Goal: Transaction & Acquisition: Register for event/course

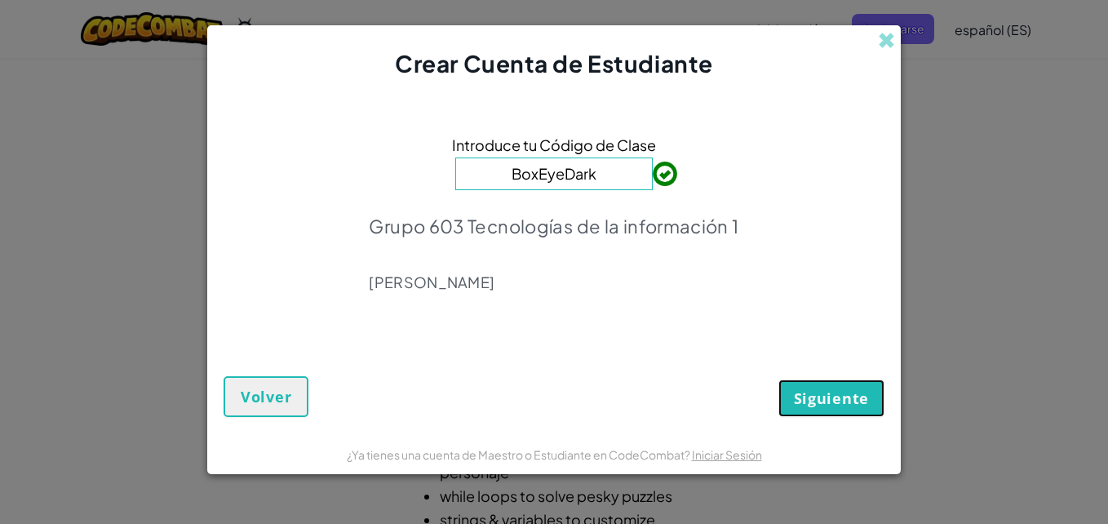
click at [837, 397] on span "Siguiente" at bounding box center [831, 398] width 75 height 20
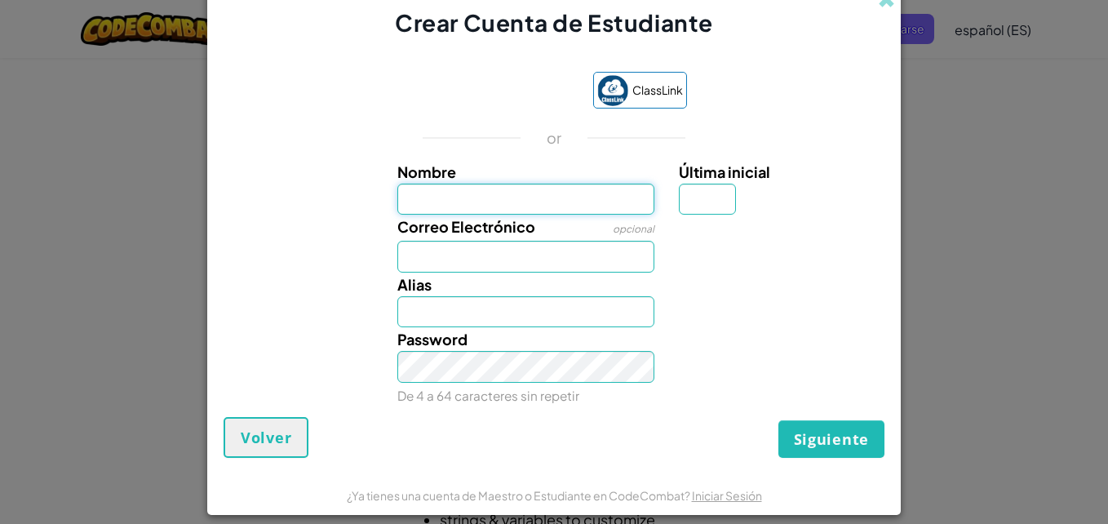
click at [433, 197] on input "Nombre" at bounding box center [526, 200] width 258 height 32
type input "Renata"
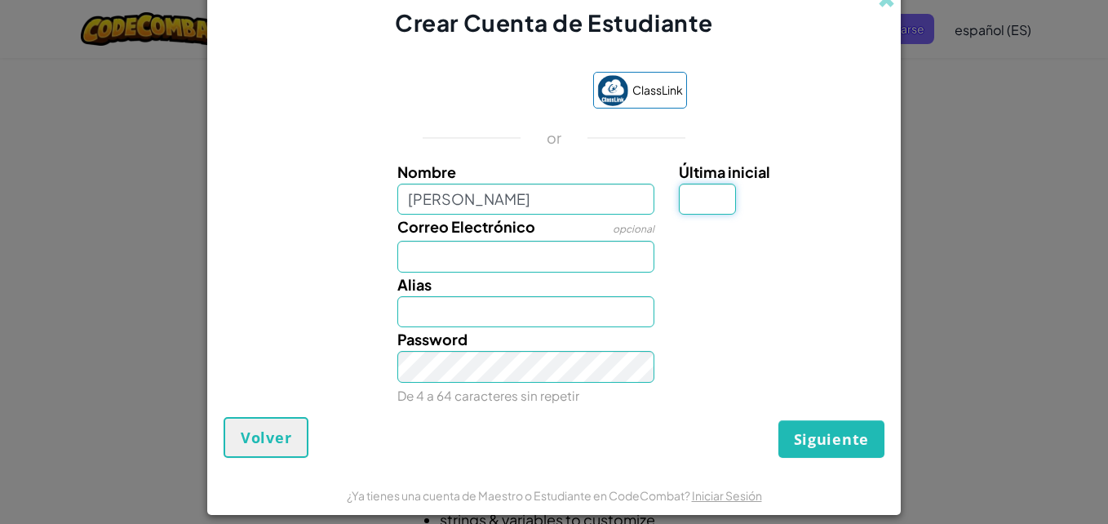
type input "Z"
type input "[EMAIL_ADDRESS][DOMAIN_NAME]"
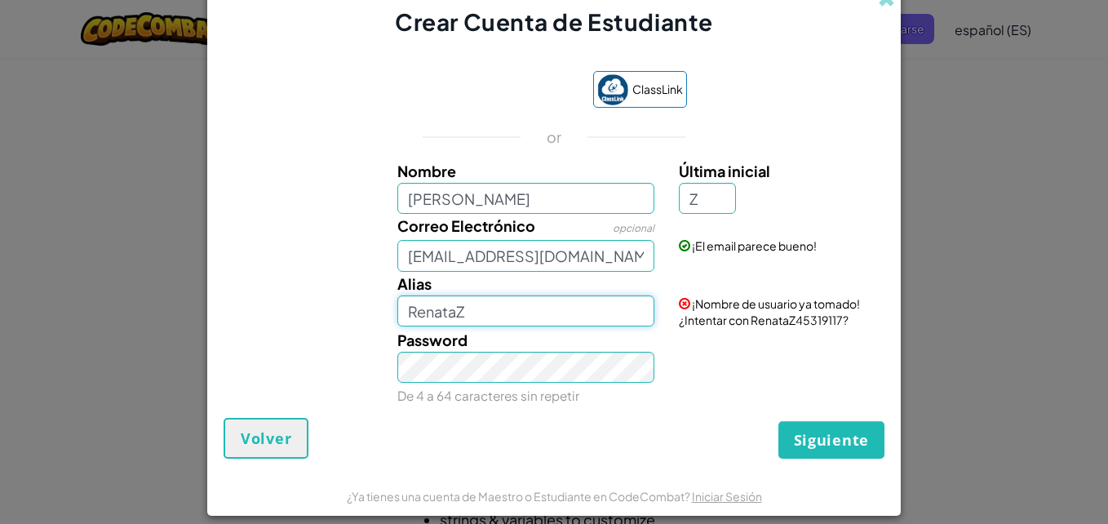
click at [472, 314] on input "RenataZ" at bounding box center [526, 311] width 258 height 32
type input "Renatazv"
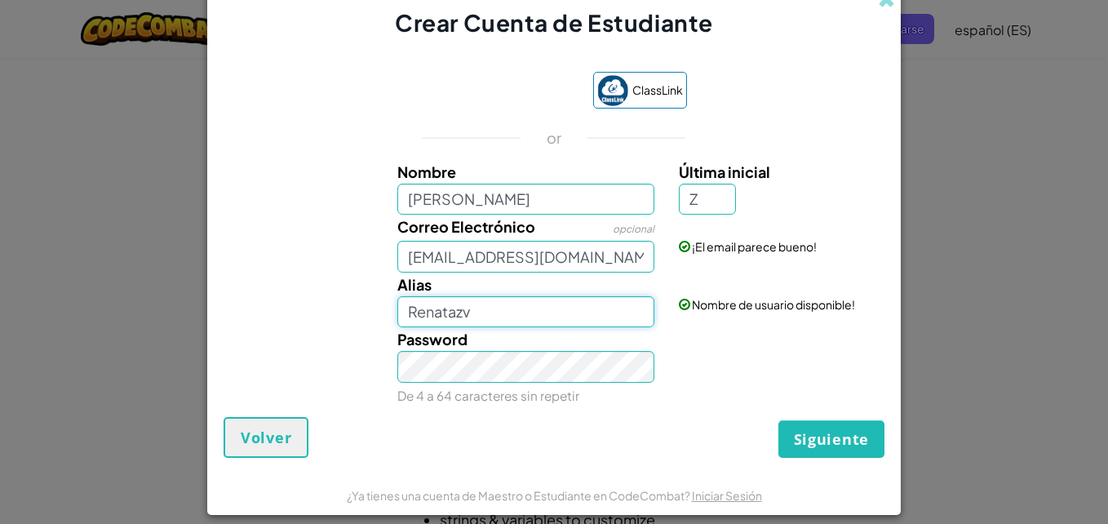
click at [505, 321] on input "Renatazv" at bounding box center [526, 312] width 258 height 32
click at [799, 436] on span "Siguiente" at bounding box center [831, 439] width 75 height 20
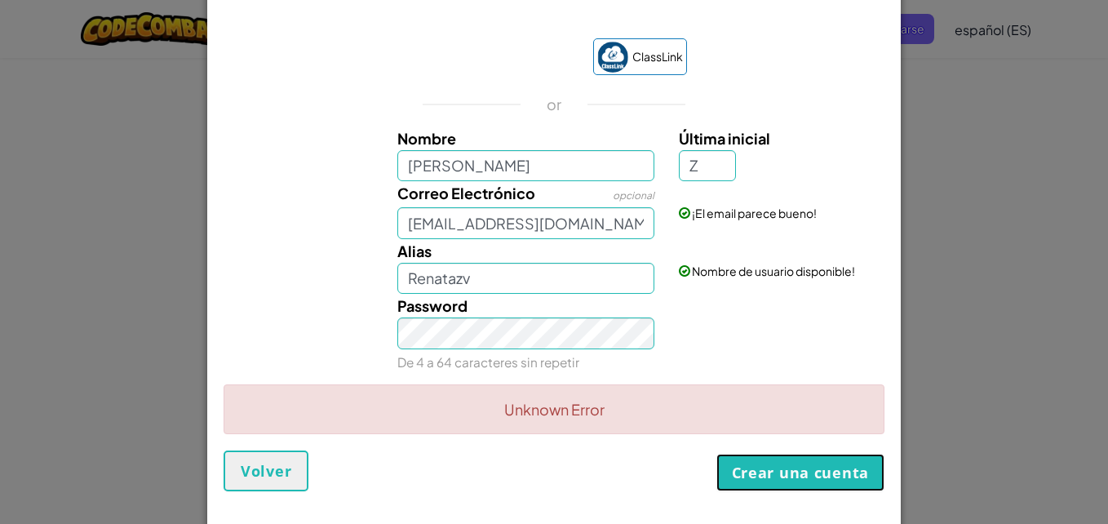
click at [819, 476] on button "Crear una cuenta" at bounding box center [800, 473] width 168 height 38
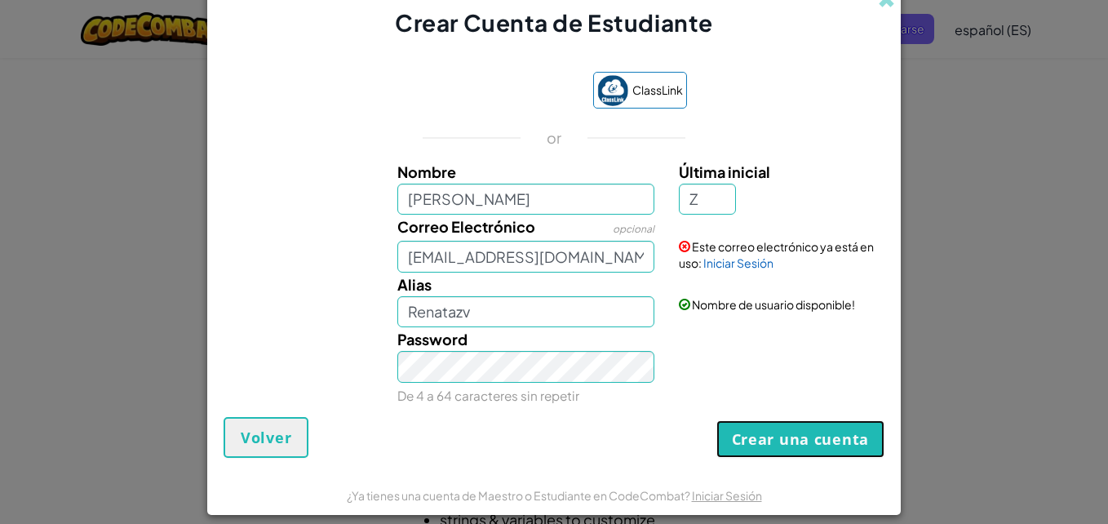
click at [766, 442] on button "Crear una cuenta" at bounding box center [800, 439] width 168 height 38
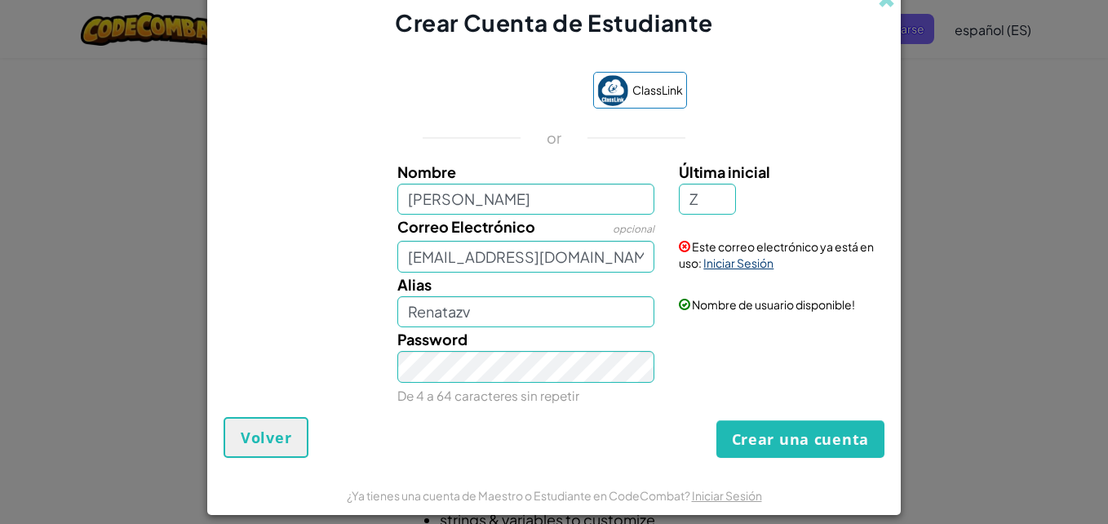
click at [746, 265] on link "Iniciar Sesión" at bounding box center [738, 262] width 70 height 15
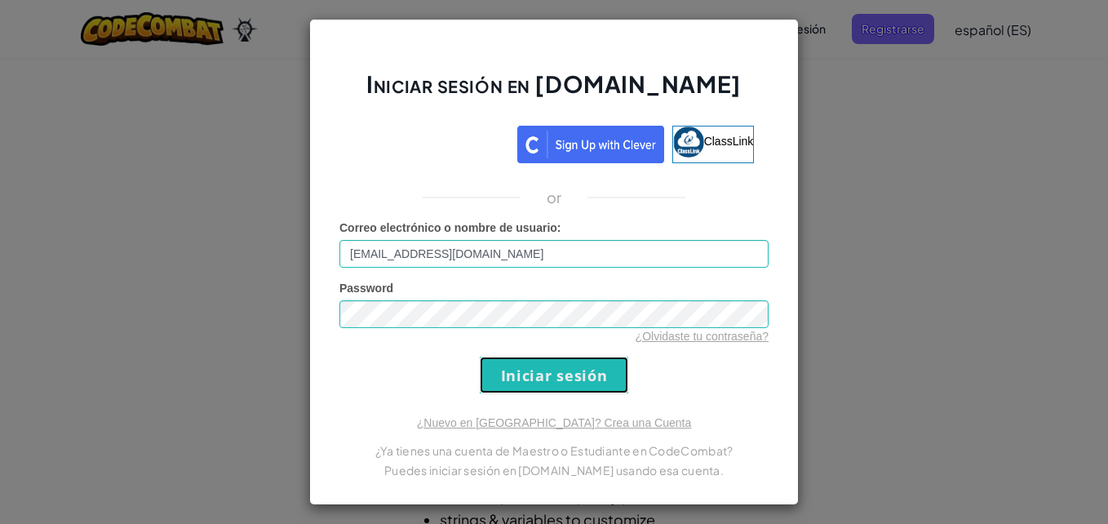
click at [547, 370] on input "Iniciar sesión" at bounding box center [554, 374] width 148 height 37
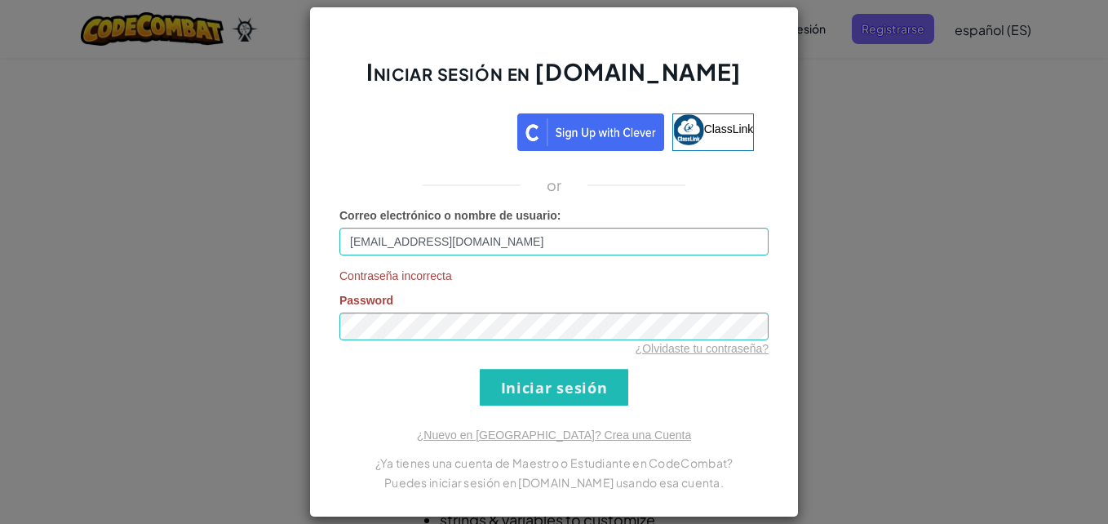
click at [496, 325] on div "Contraseña incorrecta Password ¿Olvidaste tu contraseña?" at bounding box center [553, 312] width 429 height 89
click at [508, 395] on input "Iniciar sesión" at bounding box center [554, 387] width 148 height 37
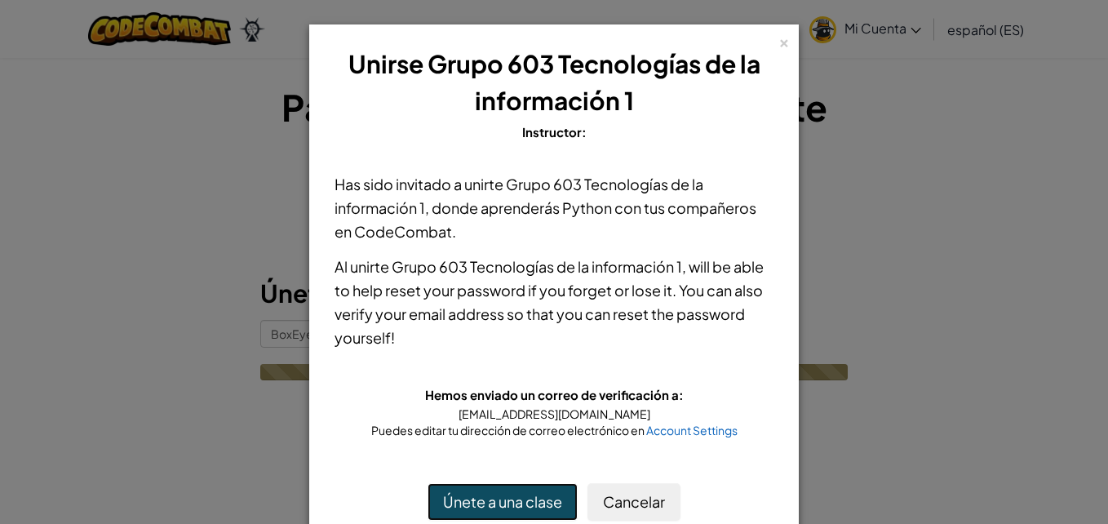
click at [512, 495] on button "Únete a una clase" at bounding box center [502, 502] width 150 height 38
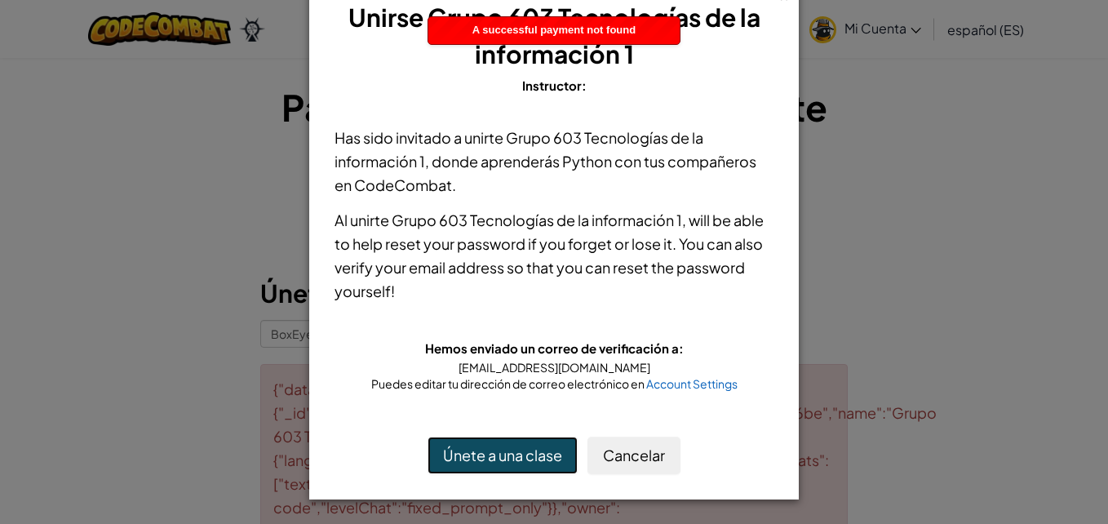
scroll to position [46, 0]
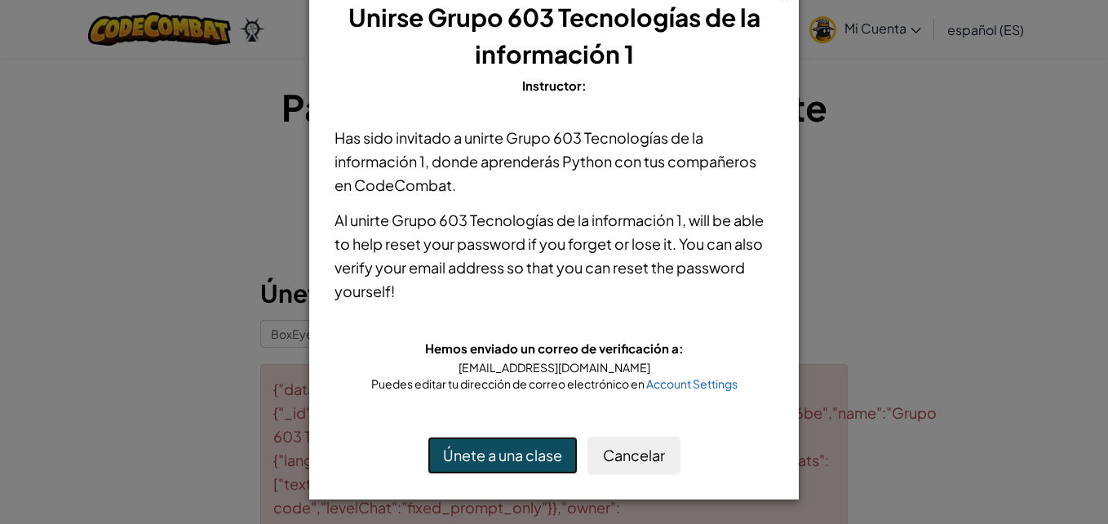
click at [508, 455] on button "Únete a una clase" at bounding box center [502, 455] width 150 height 38
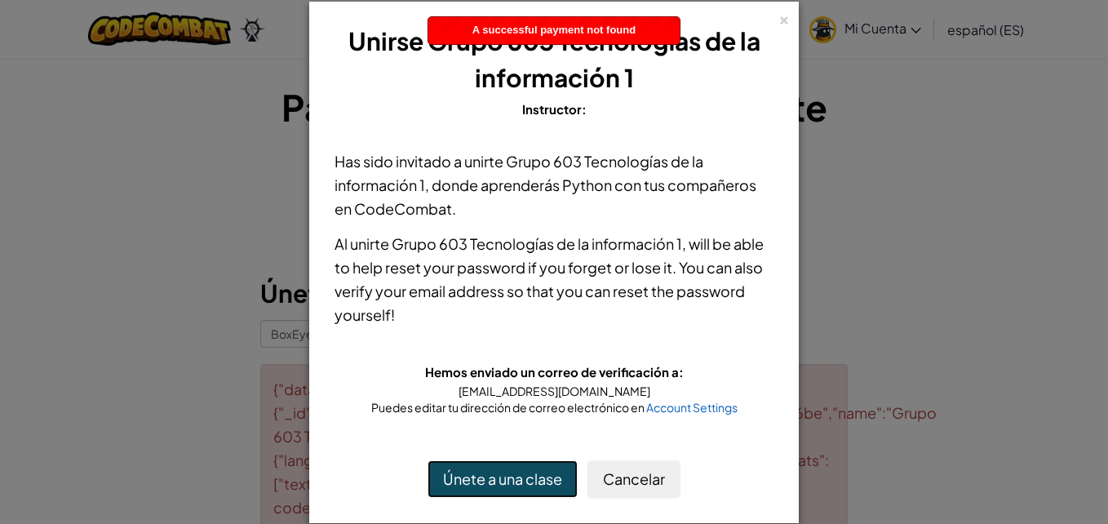
scroll to position [23, 0]
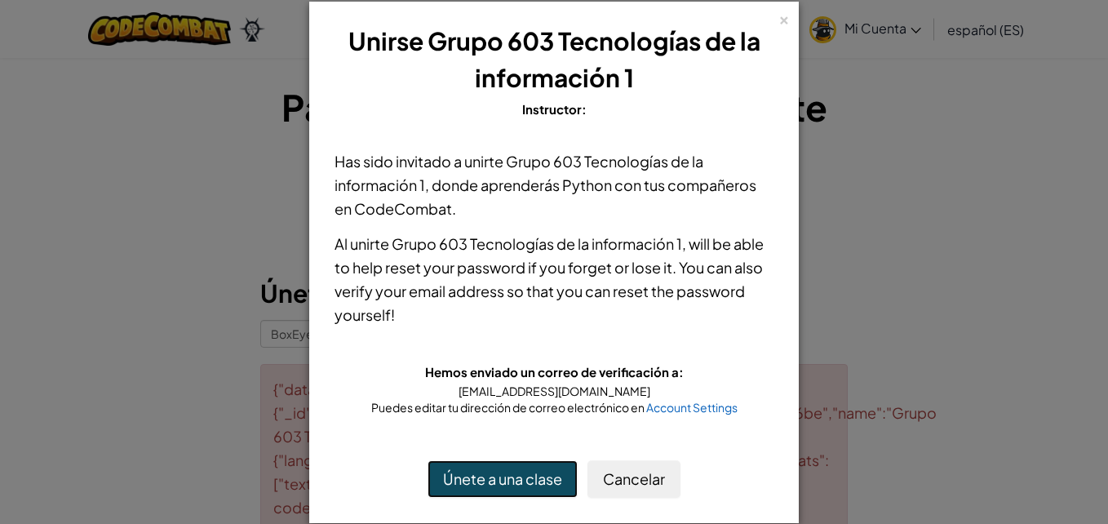
click at [453, 479] on button "Únete a una clase" at bounding box center [502, 479] width 150 height 38
